Goal: Task Accomplishment & Management: Manage account settings

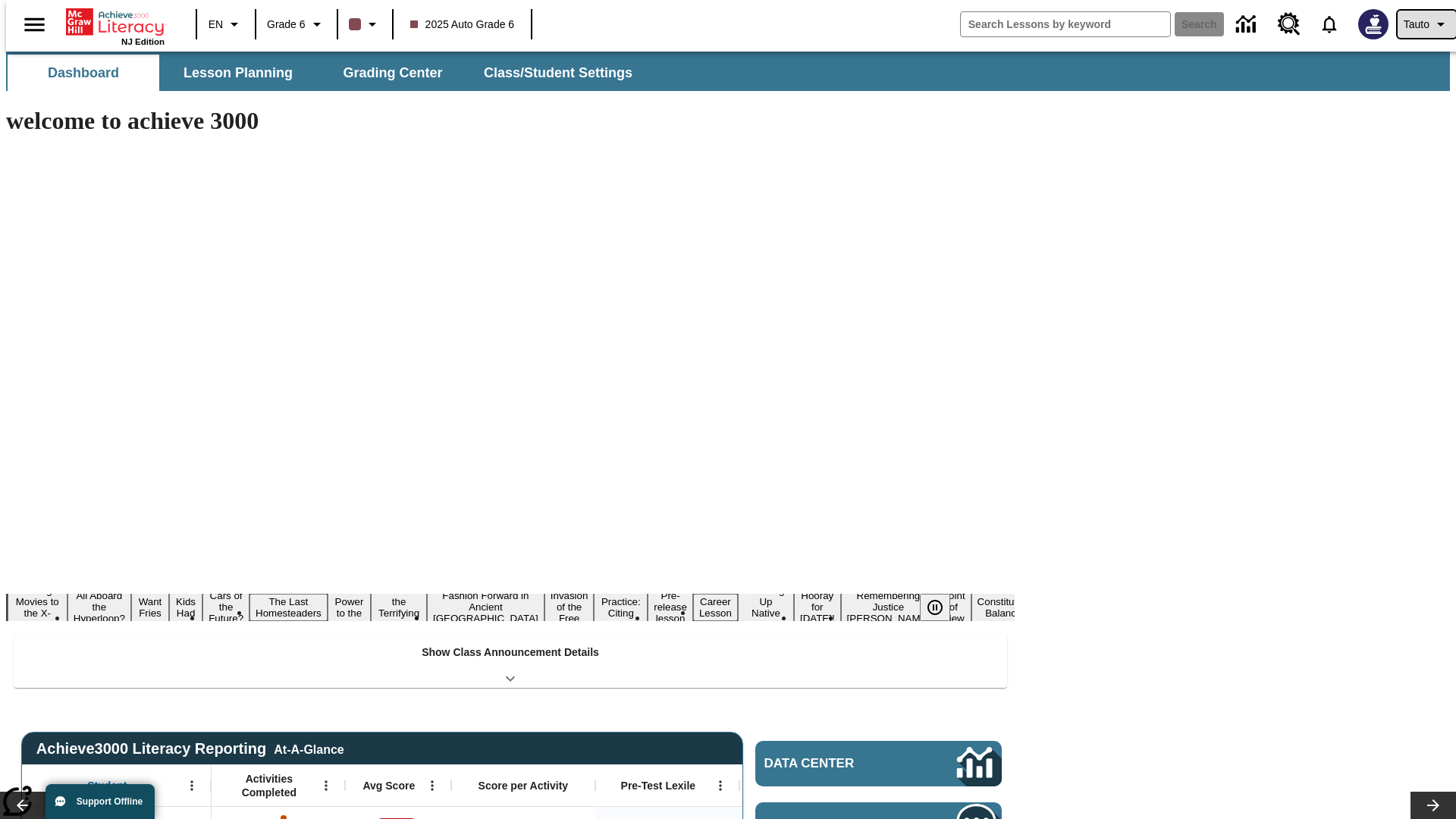
click at [1419, 24] on span "Tauto" at bounding box center [1417, 25] width 26 height 16
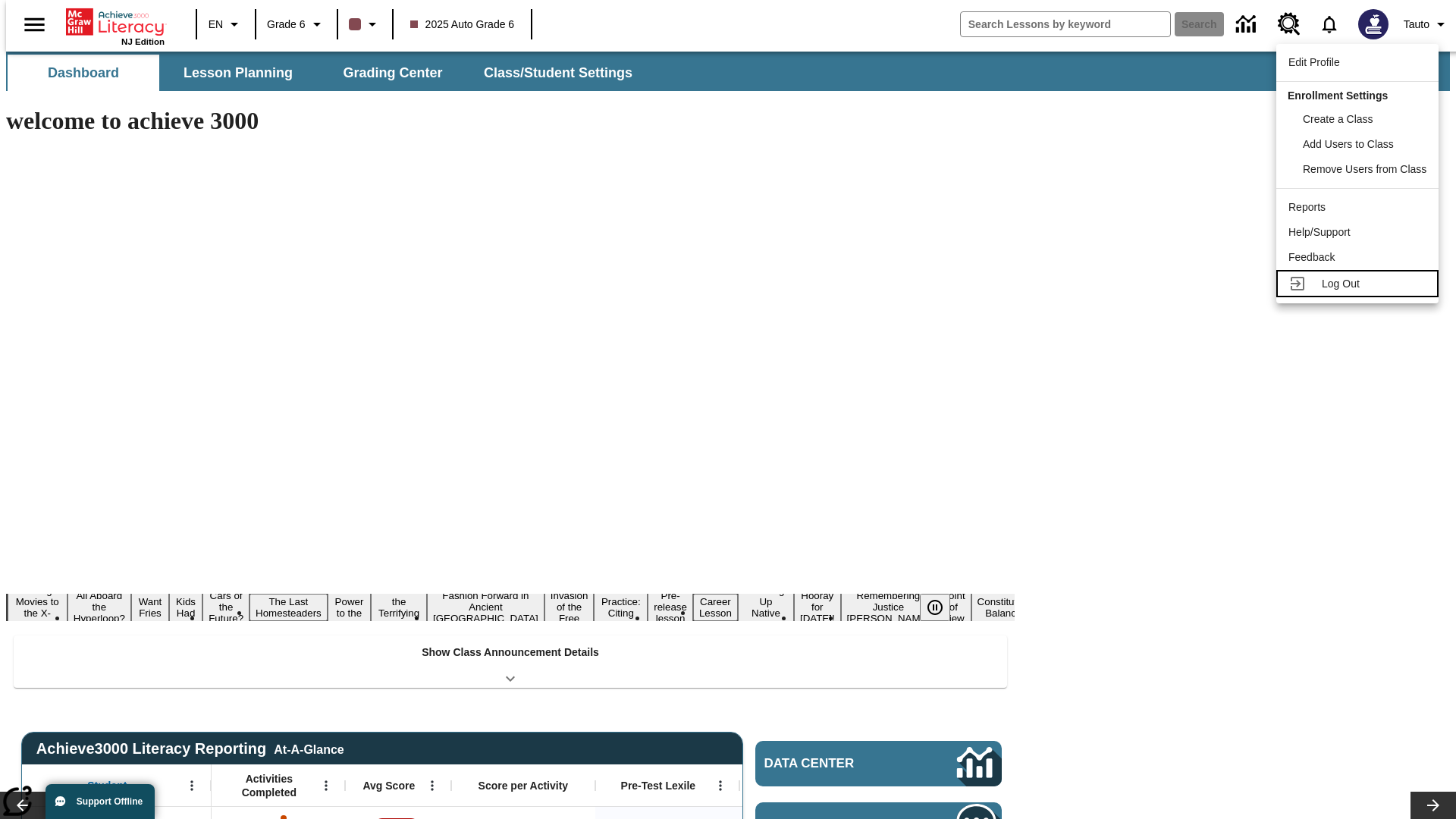
click at [1360, 283] on span "Log Out" at bounding box center [1340, 283] width 38 height 12
